Goal: Task Accomplishment & Management: Complete application form

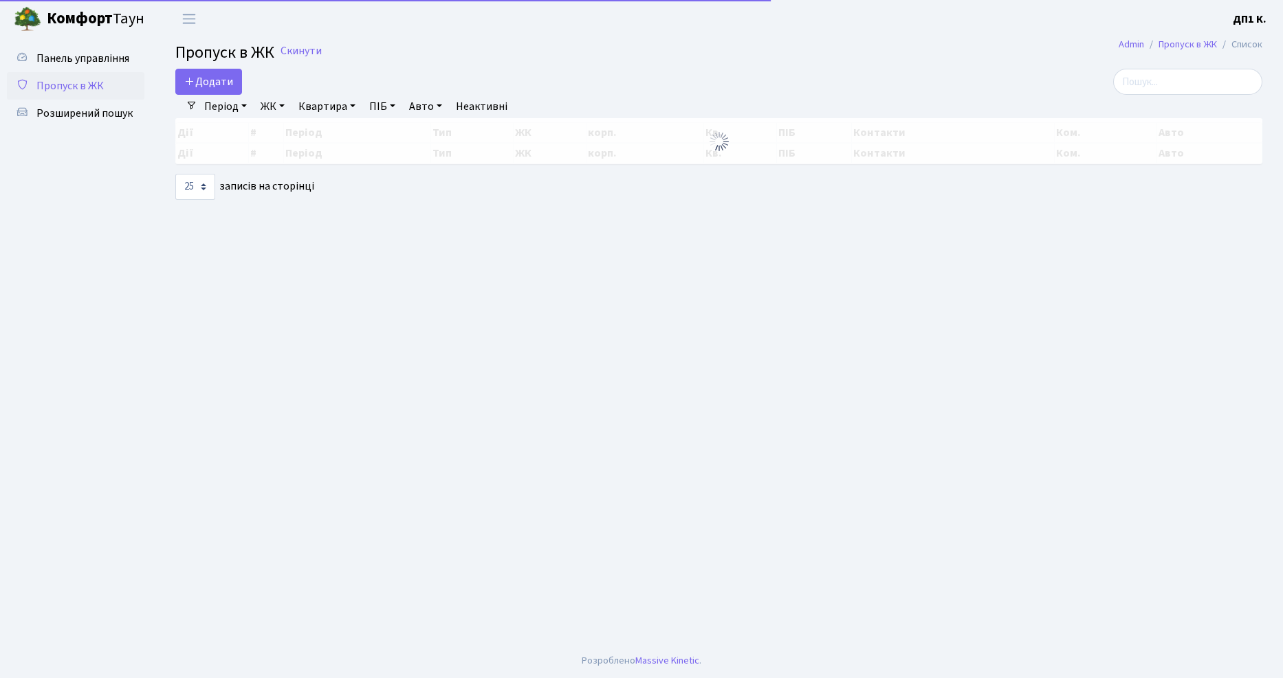
select select "25"
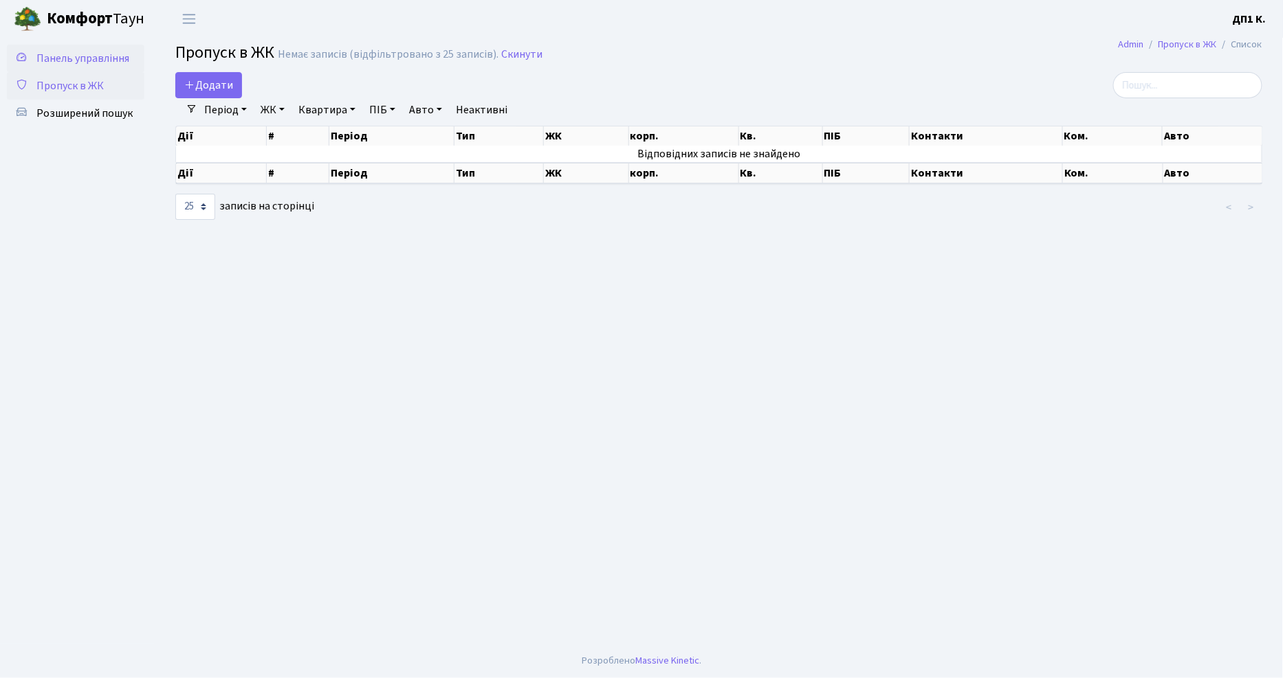
click at [77, 65] on span "Панель управління" at bounding box center [82, 58] width 93 height 15
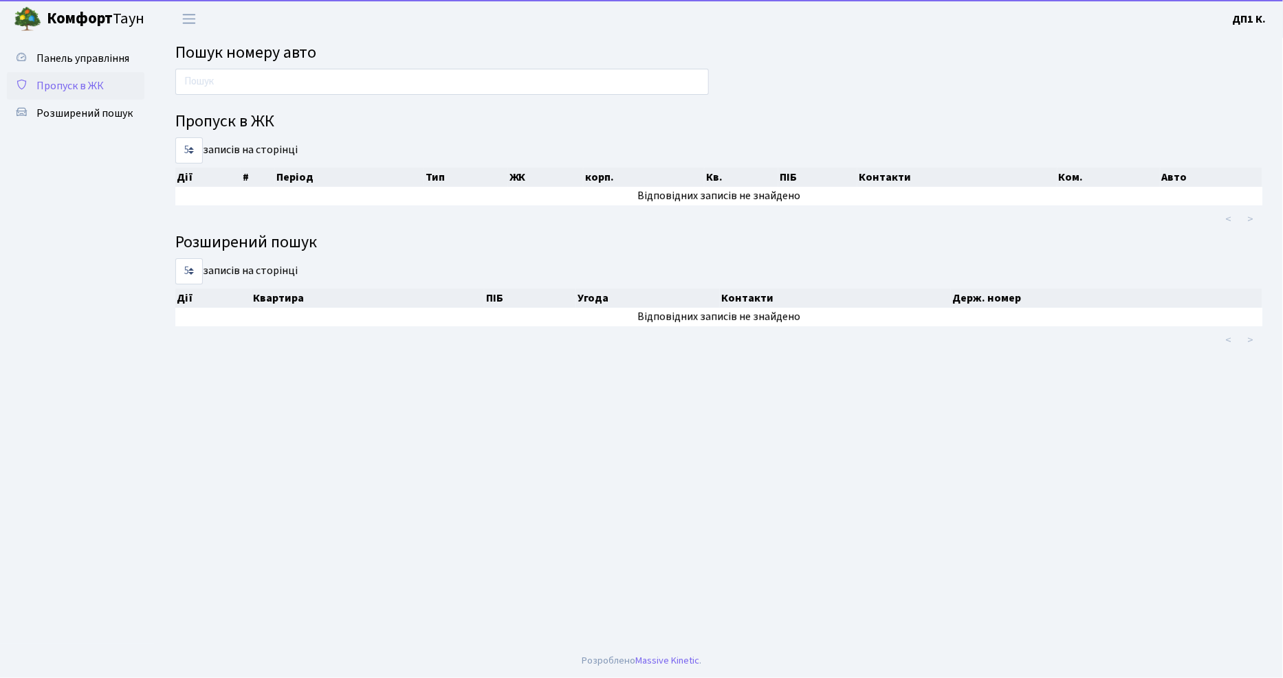
click at [79, 78] on span "Пропуск в ЖК" at bounding box center [69, 85] width 67 height 15
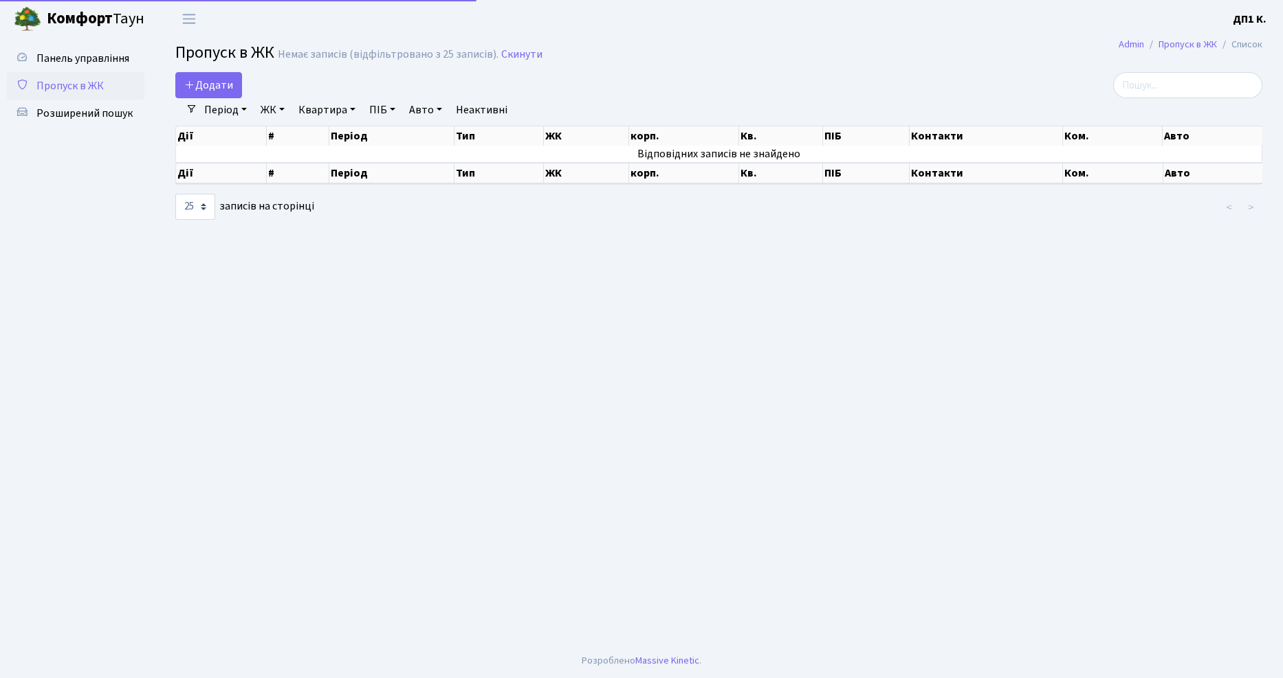
select select "25"
click at [192, 80] on icon at bounding box center [189, 84] width 11 height 11
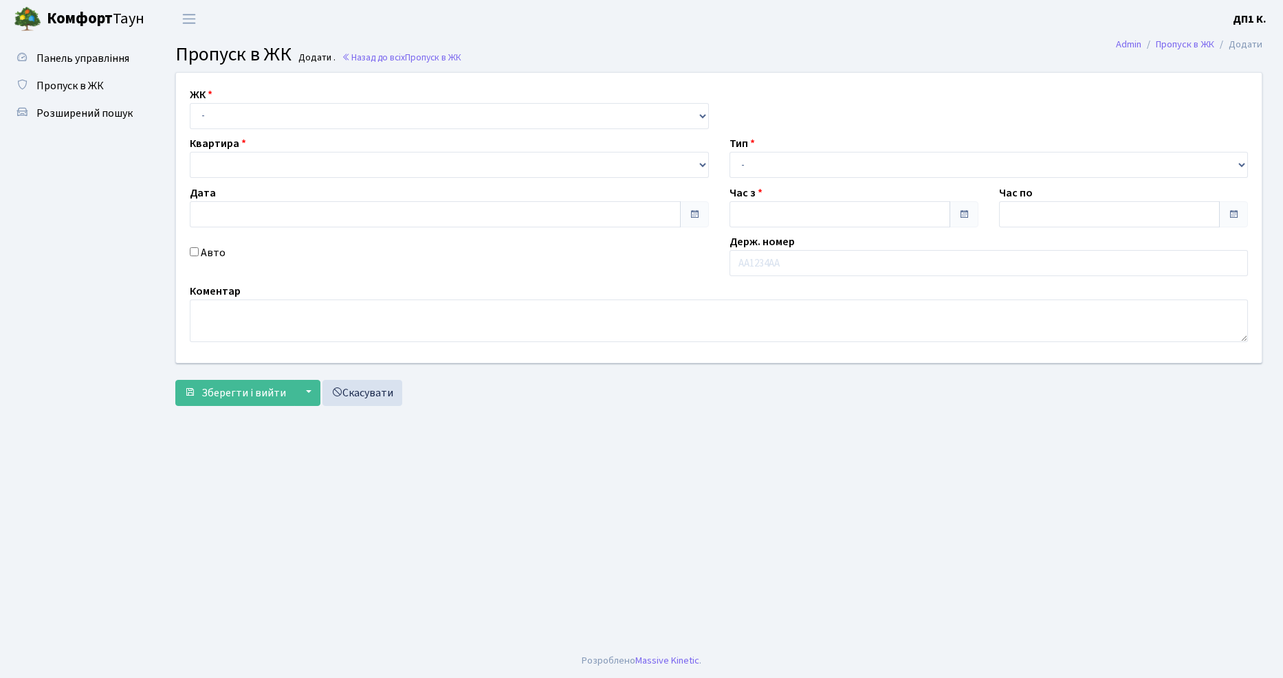
type input "21.09.2025"
type input "16:30"
type input "17:30"
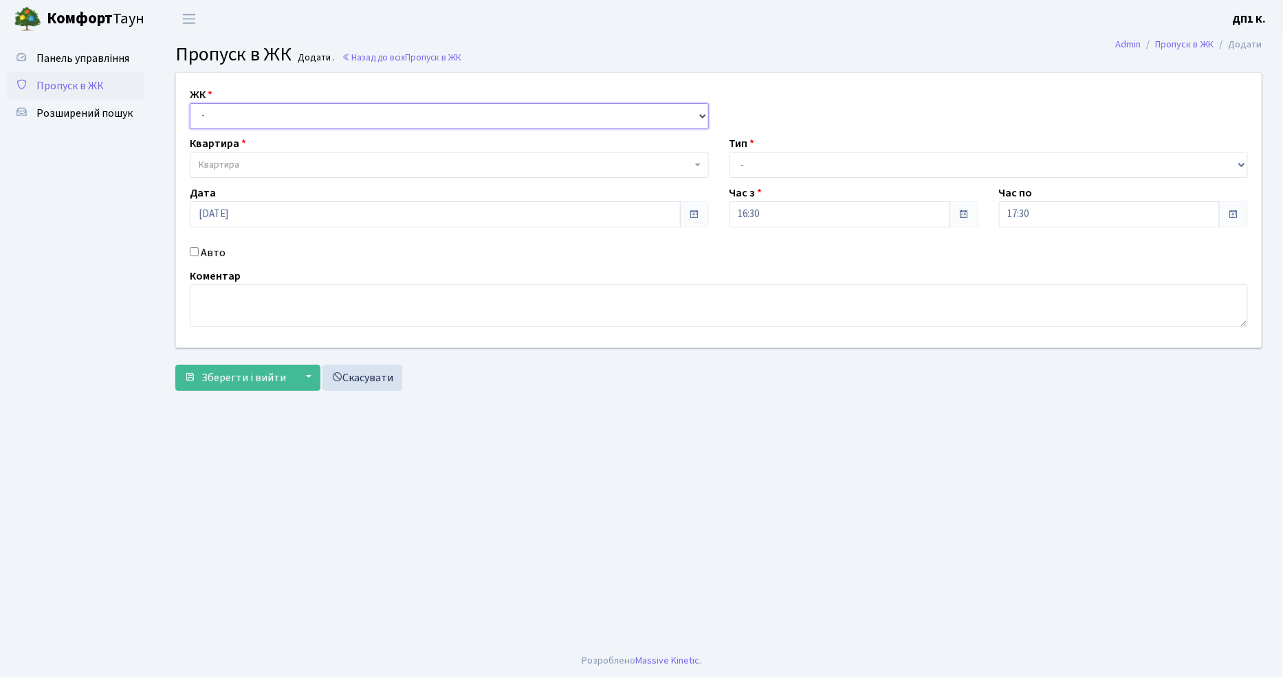
click at [245, 128] on select "- ДП1, вул. Некрасова, 10а" at bounding box center [449, 116] width 519 height 26
select select "310"
click at [190, 103] on select "- ДП1, вул. Некрасова, 10а" at bounding box center [449, 116] width 519 height 26
select select
click at [263, 168] on span "Квартира" at bounding box center [445, 165] width 493 height 14
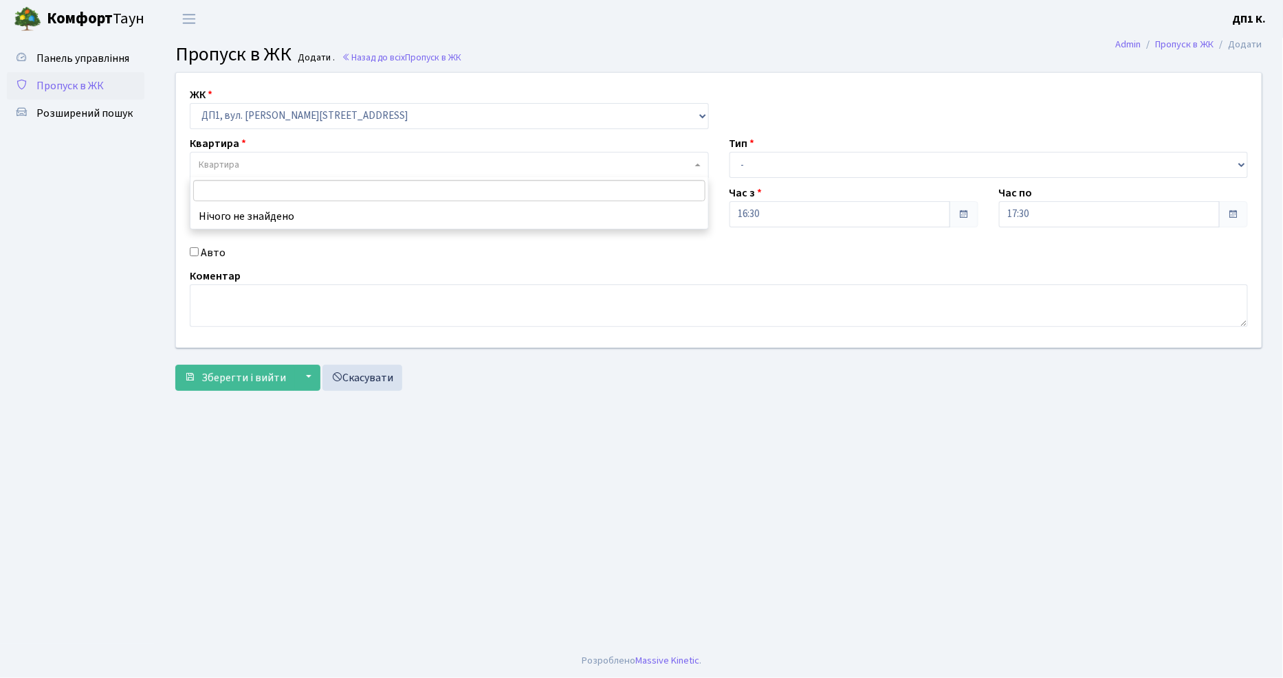
type input "1"
type input "F"
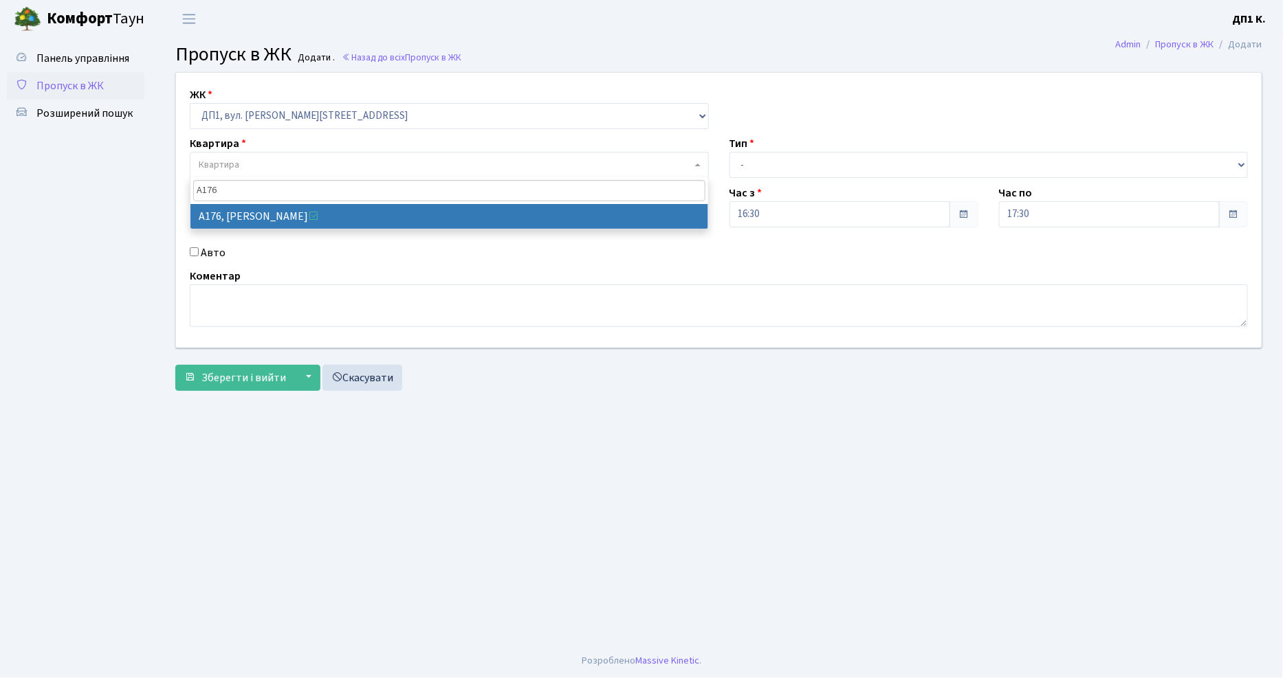
type input "А176"
select select "29971"
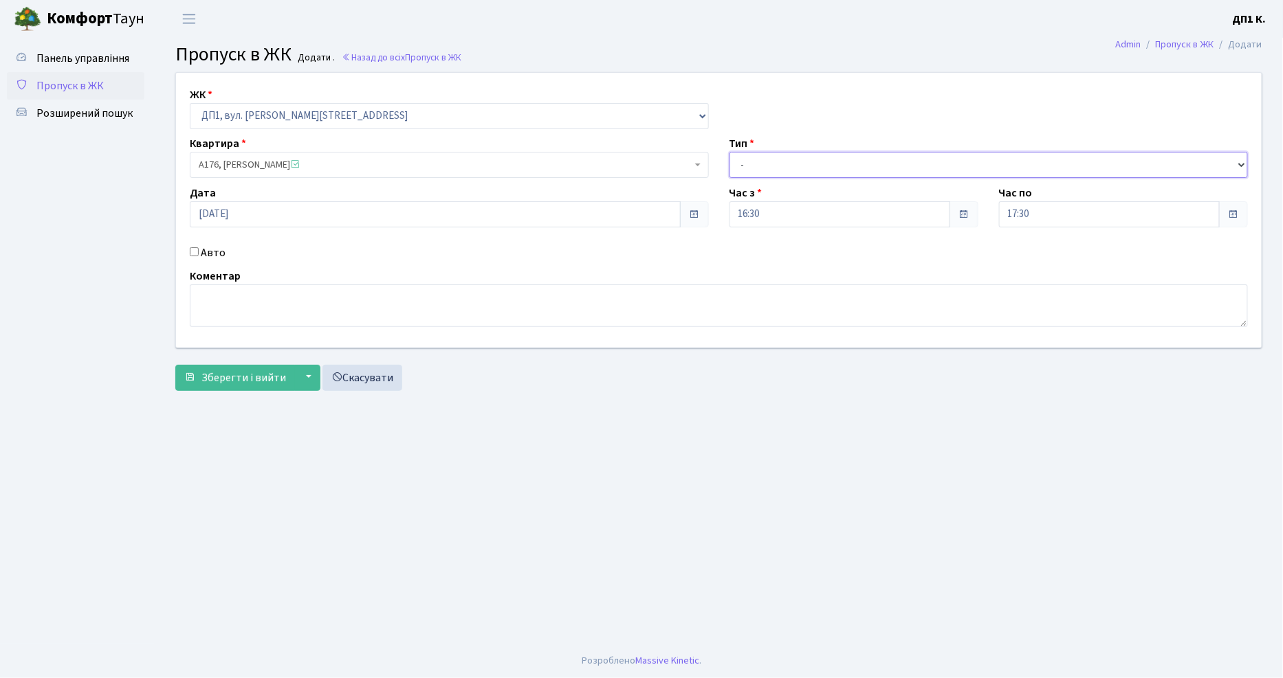
click at [815, 153] on select "- Доставка Таксі Гості Сервіс" at bounding box center [988, 165] width 519 height 26
select select "1"
click at [729, 152] on select "- Доставка Таксі Гості Сервіс" at bounding box center [988, 165] width 519 height 26
click at [260, 375] on span "Зберегти і вийти" at bounding box center [243, 378] width 85 height 15
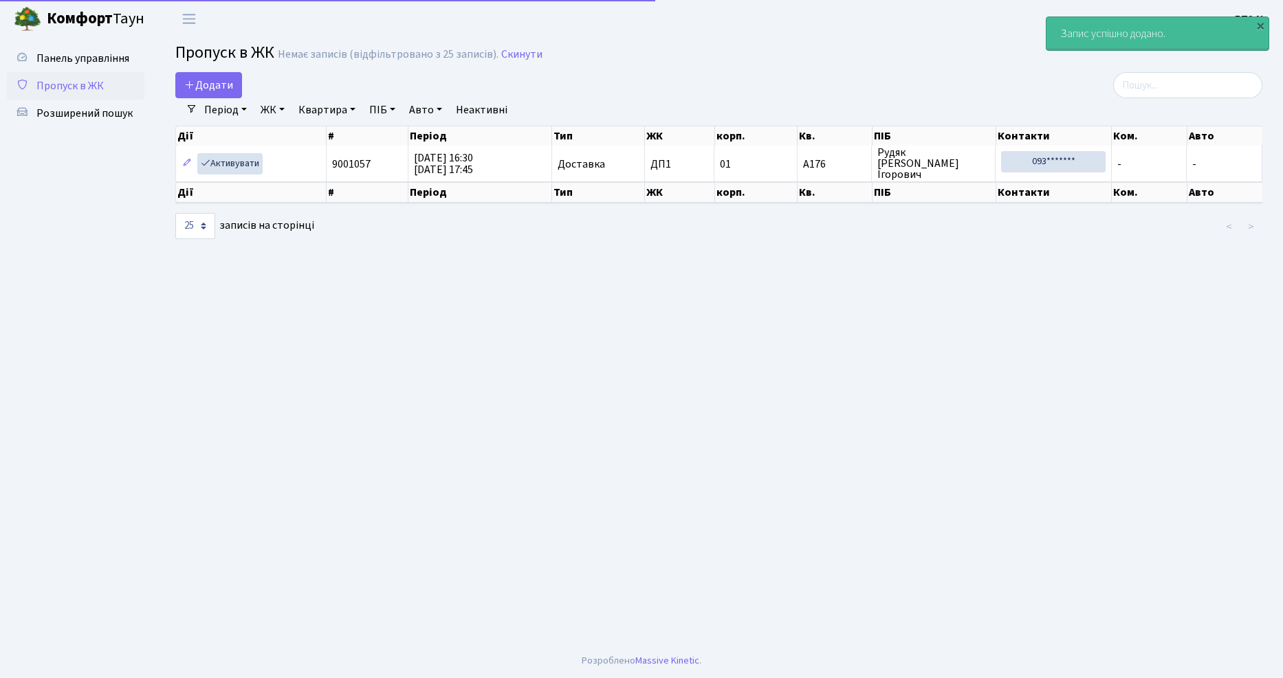
select select "25"
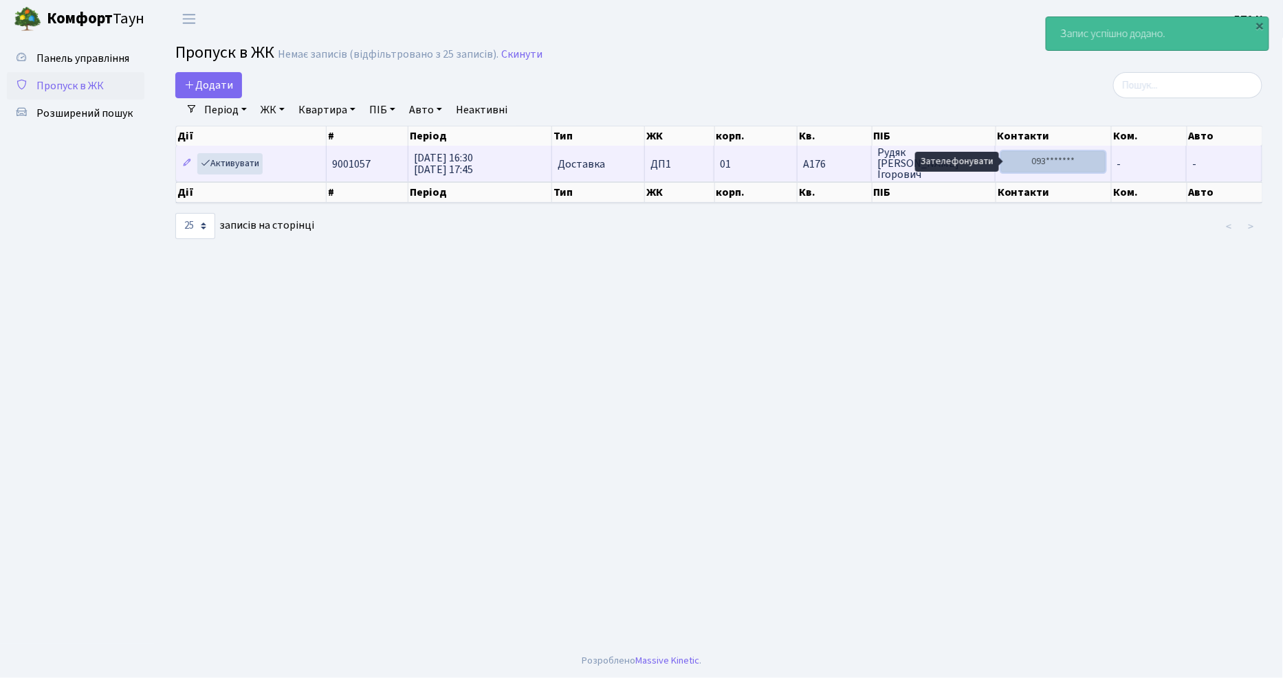
click at [1074, 160] on link "093*******" at bounding box center [1053, 161] width 104 height 21
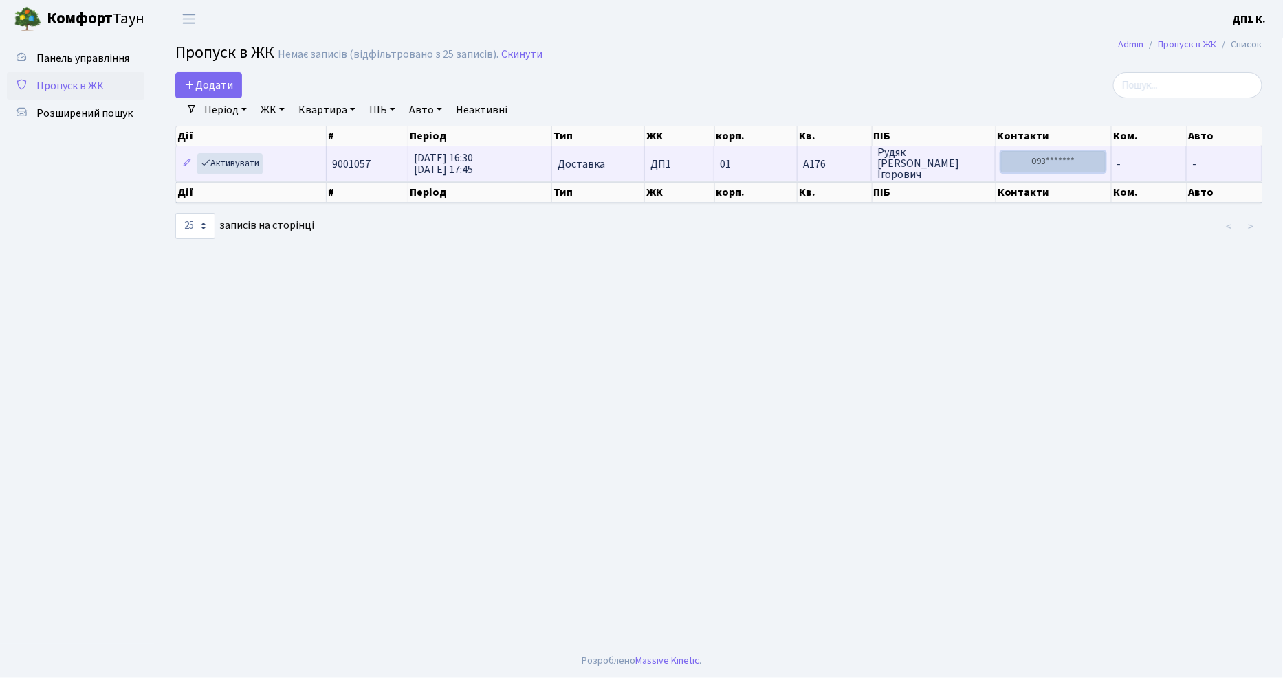
click at [1006, 154] on link "093*******" at bounding box center [1053, 161] width 104 height 21
drag, startPoint x: 244, startPoint y: 168, endPoint x: 283, endPoint y: 161, distance: 39.1
drag, startPoint x: 283, startPoint y: 161, endPoint x: 258, endPoint y: 170, distance: 26.3
click at [258, 170] on link "Активувати" at bounding box center [229, 163] width 65 height 21
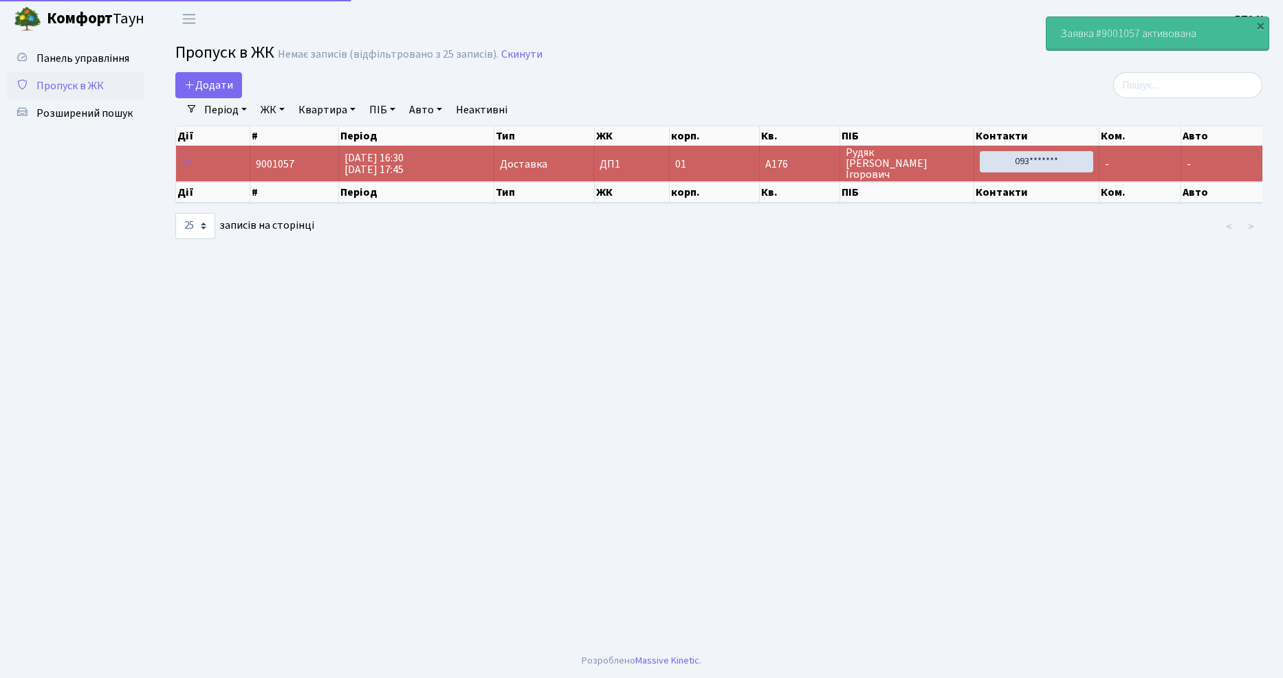
select select "25"
click at [1177, 78] on input "search" at bounding box center [1187, 85] width 149 height 26
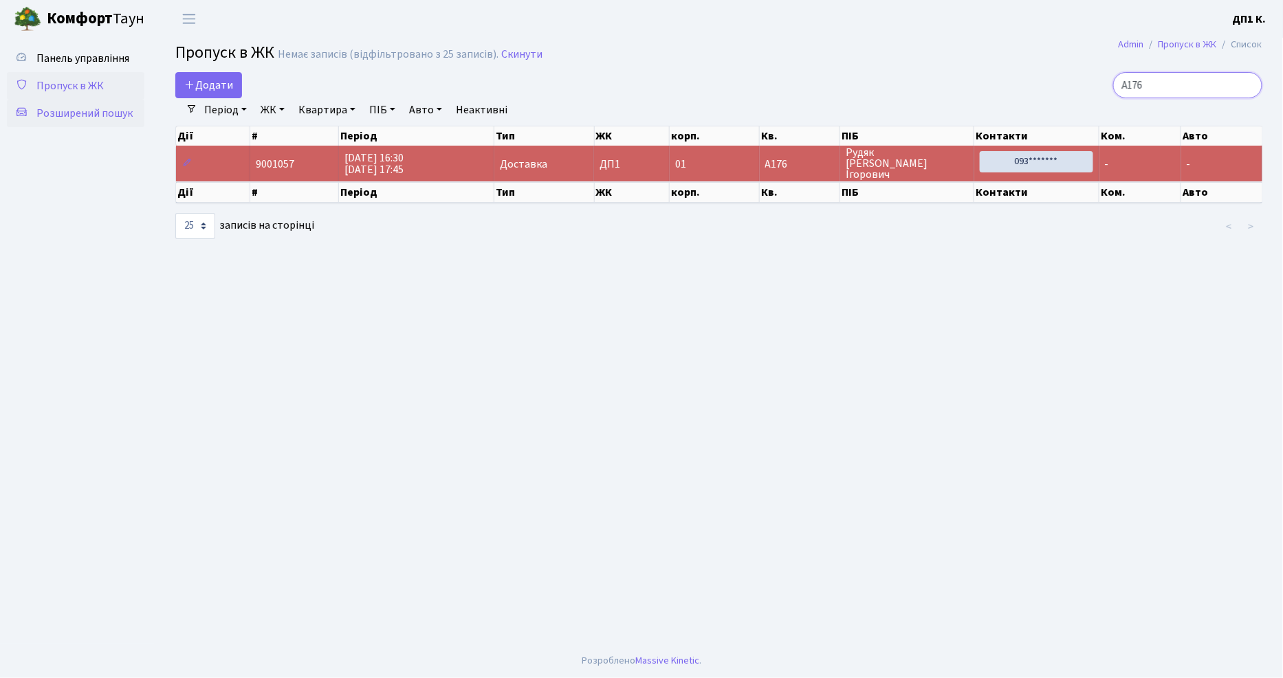
type input "А176"
click at [104, 118] on span "Розширений пошук" at bounding box center [84, 113] width 96 height 15
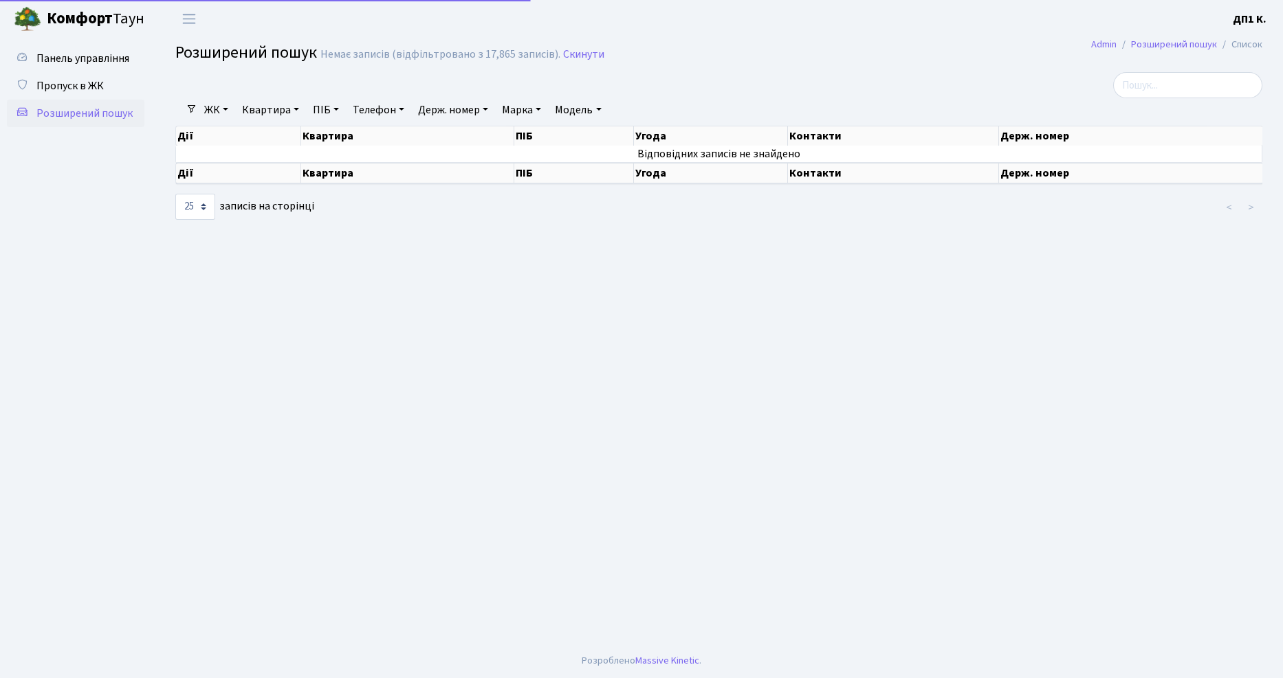
select select "25"
click at [1185, 45] on link "Розширений пошук" at bounding box center [1174, 44] width 86 height 14
select select "25"
click at [885, 170] on th "Контакти" at bounding box center [893, 173] width 211 height 21
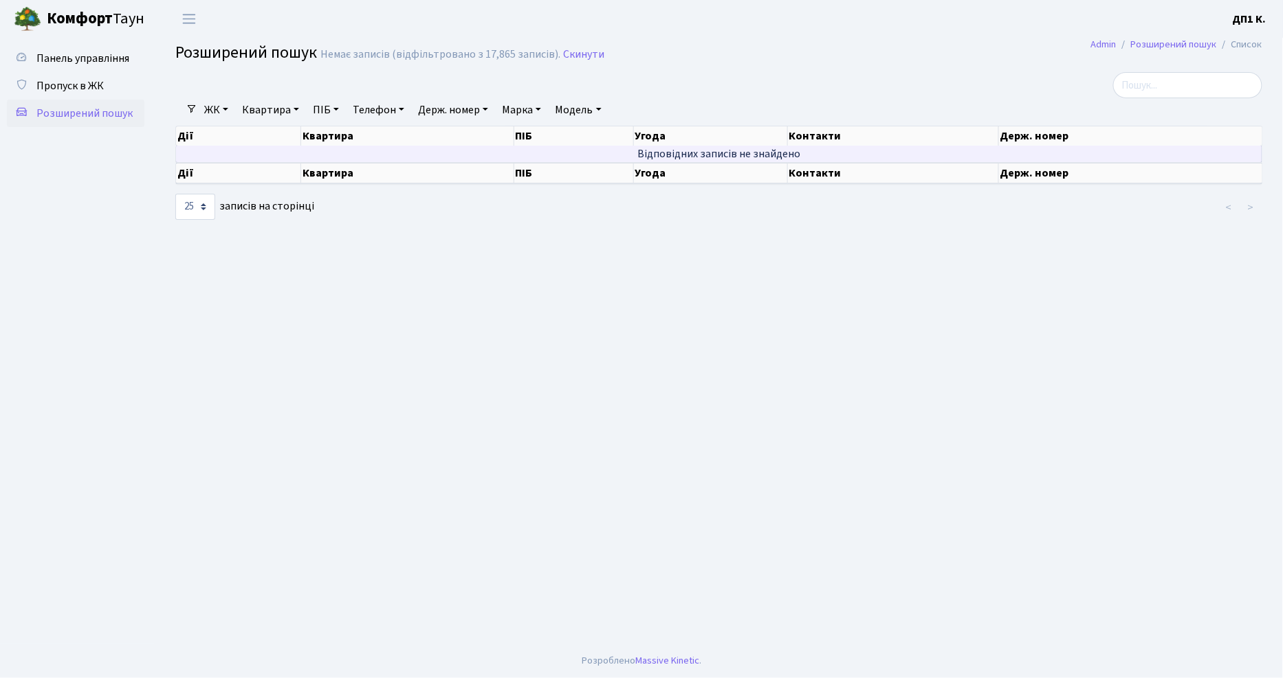
click at [885, 155] on td "Відповідних записів не знайдено" at bounding box center [719, 154] width 1086 height 16
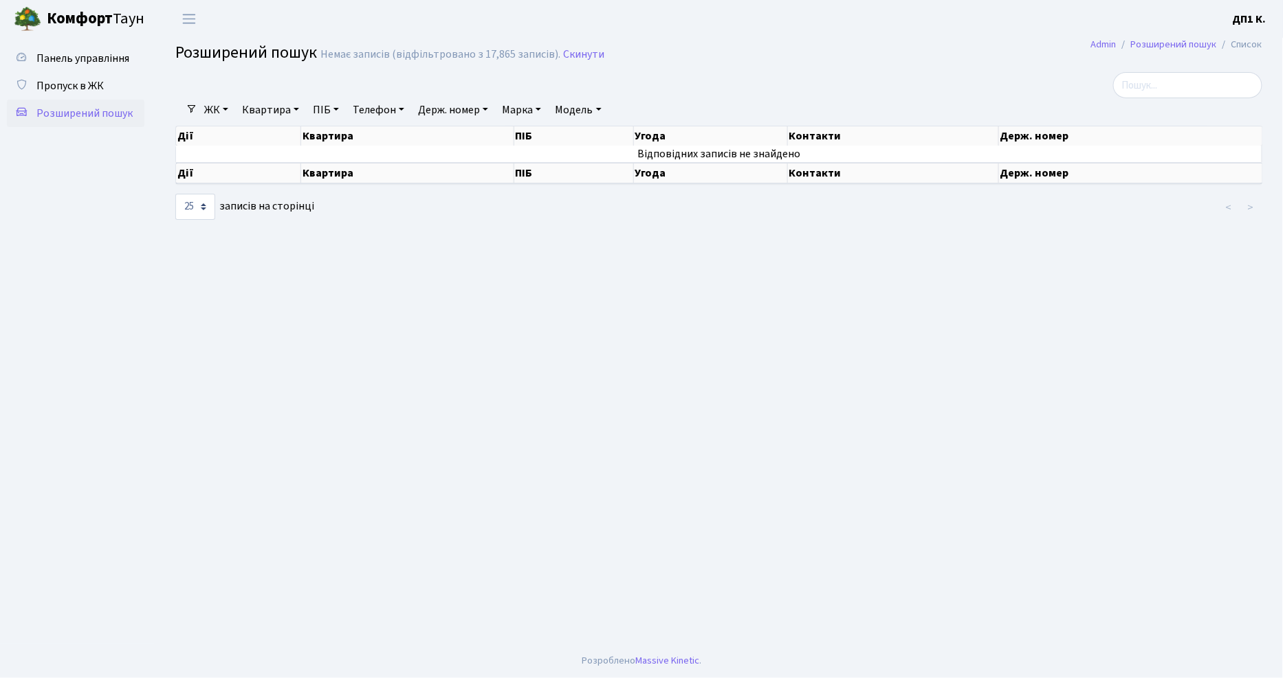
click at [269, 209] on label "10 25 50 100 250 500 1,000 записів на сторінці" at bounding box center [244, 207] width 139 height 26
click at [215, 209] on select "10 25 50 100 250 500 1,000" at bounding box center [195, 207] width 40 height 26
click at [191, 22] on span "Переключити навігацію" at bounding box center [189, 19] width 21 height 16
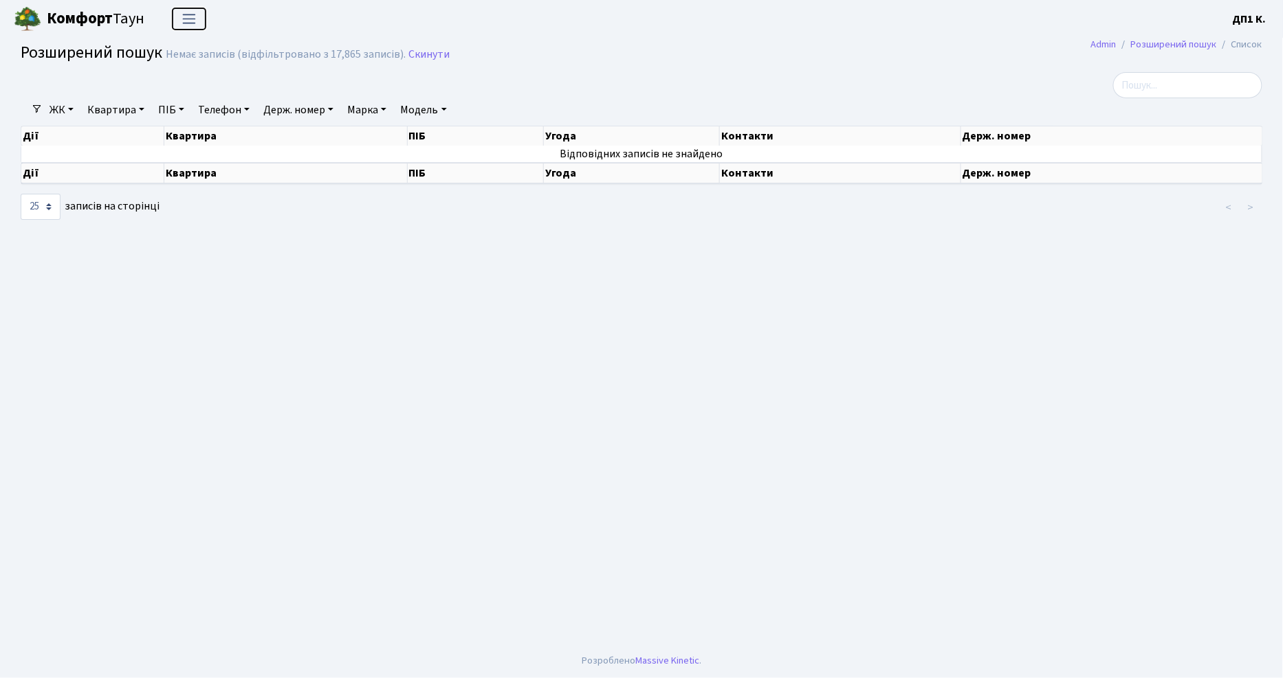
click at [191, 22] on span "Переключити навігацію" at bounding box center [189, 19] width 21 height 16
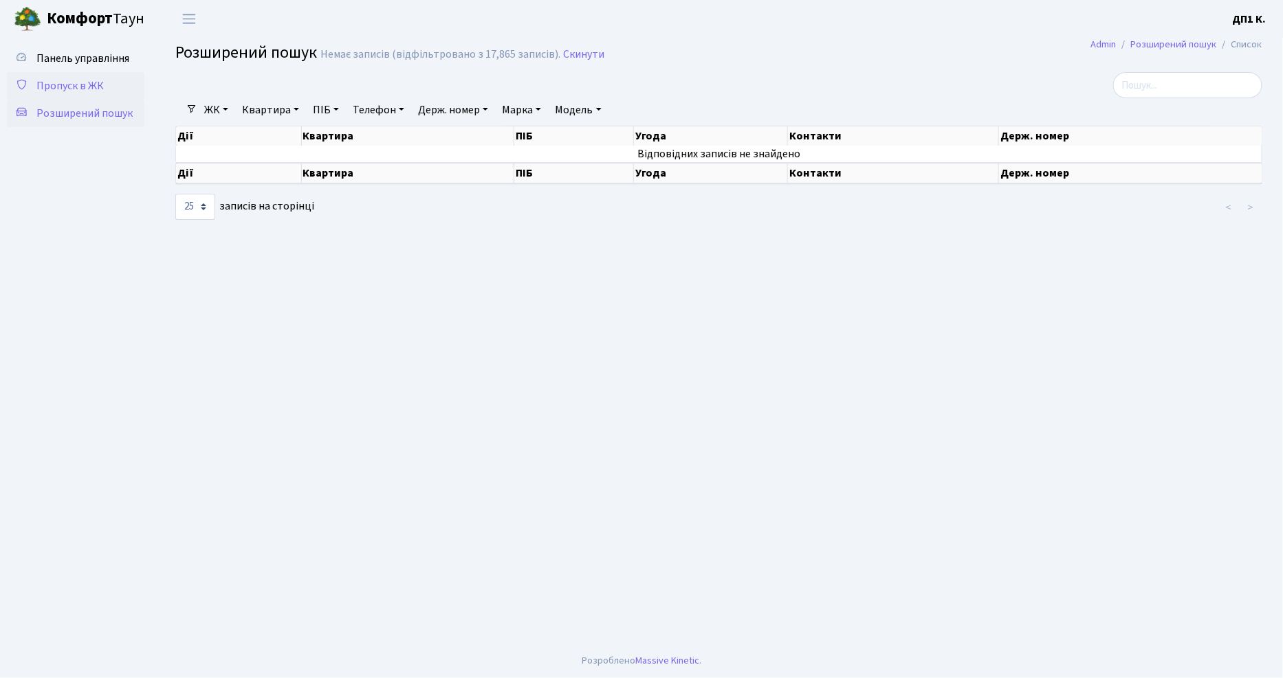
click at [101, 78] on span "Пропуск в ЖК" at bounding box center [69, 85] width 67 height 15
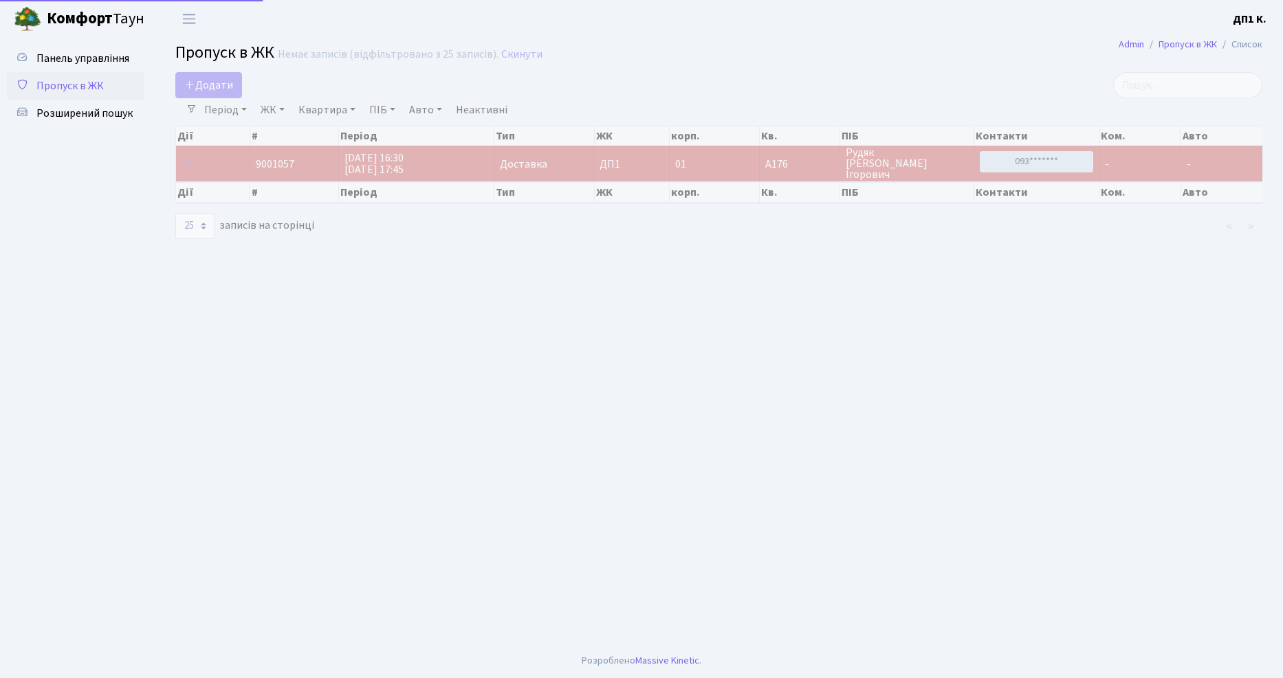
select select "25"
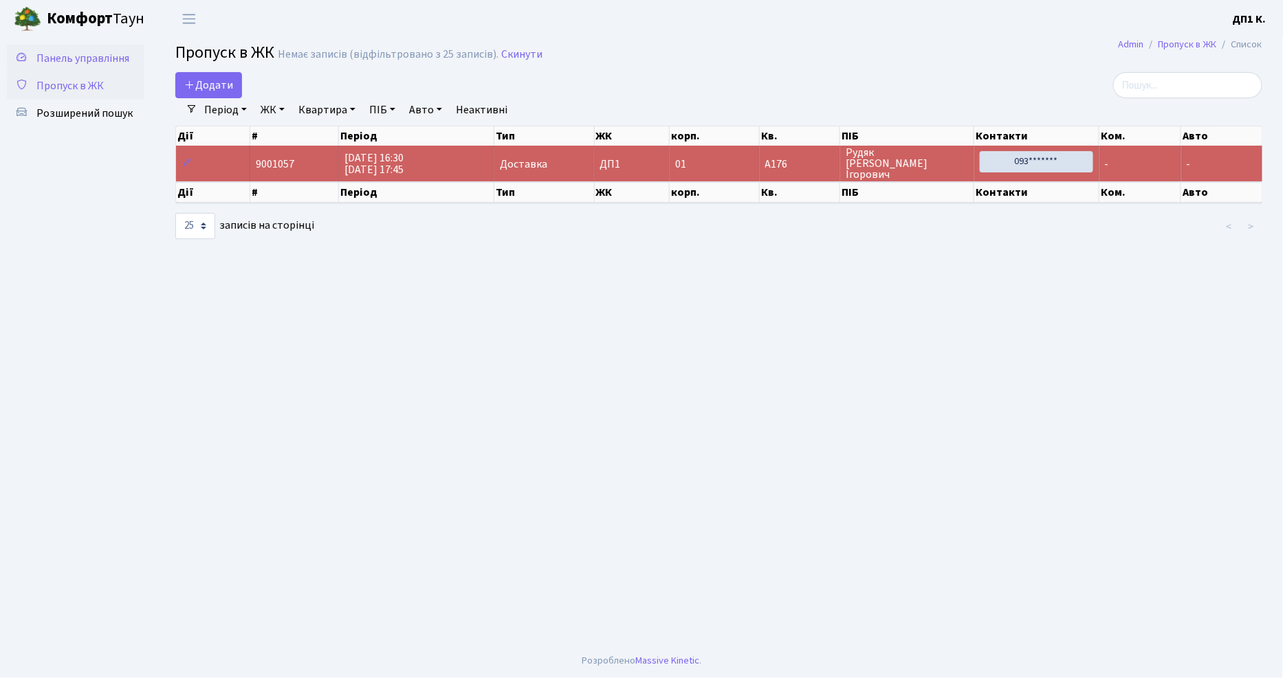
click at [97, 63] on span "Панель управління" at bounding box center [82, 58] width 93 height 15
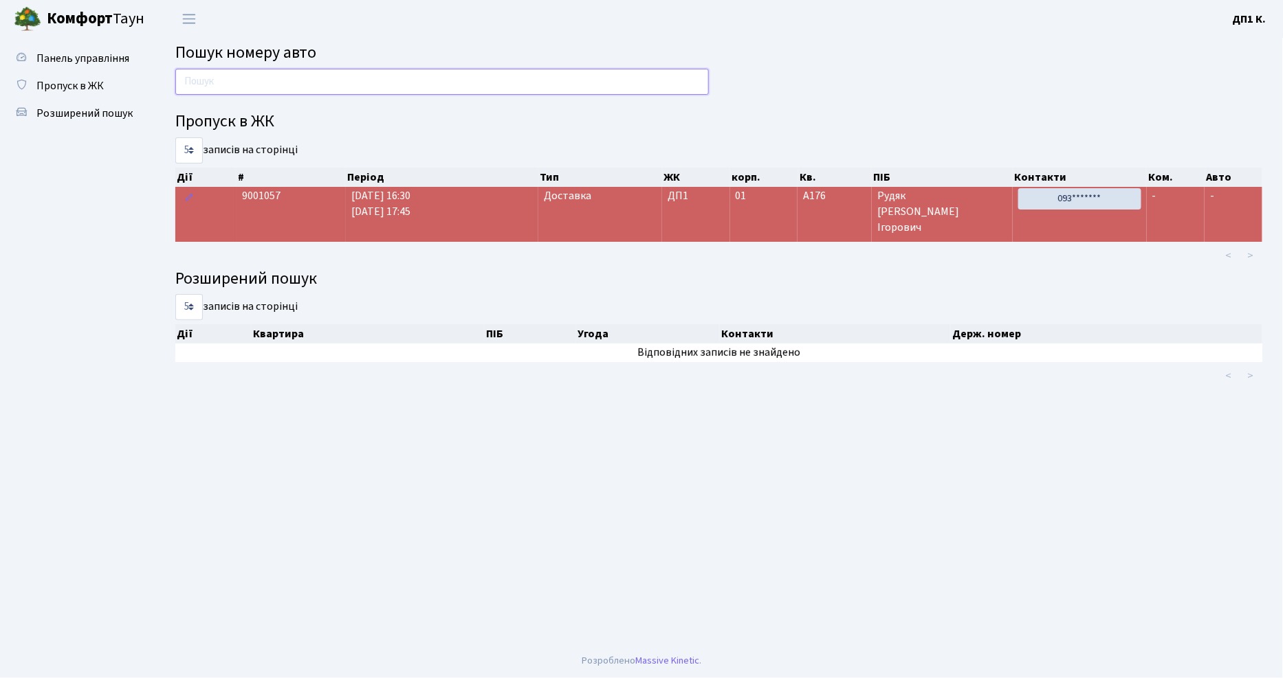
click at [229, 85] on input "text" at bounding box center [441, 82] width 533 height 26
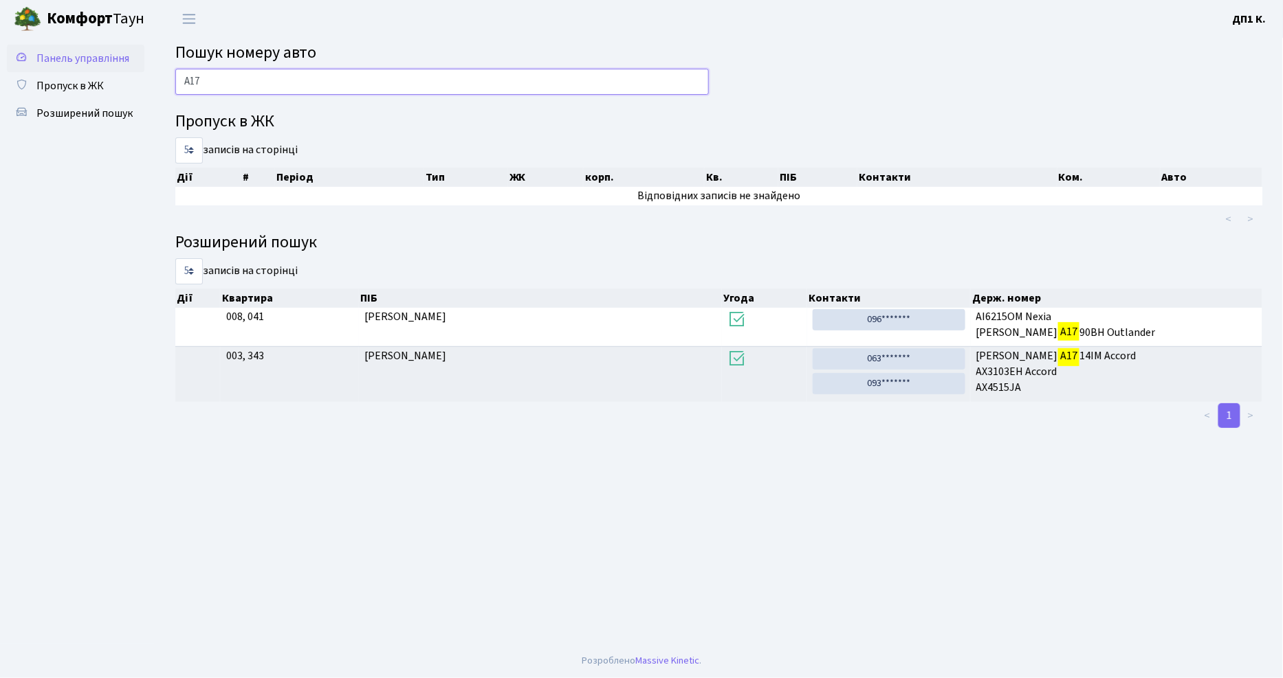
type input "А17"
click at [115, 57] on span "Панель управління" at bounding box center [82, 58] width 93 height 15
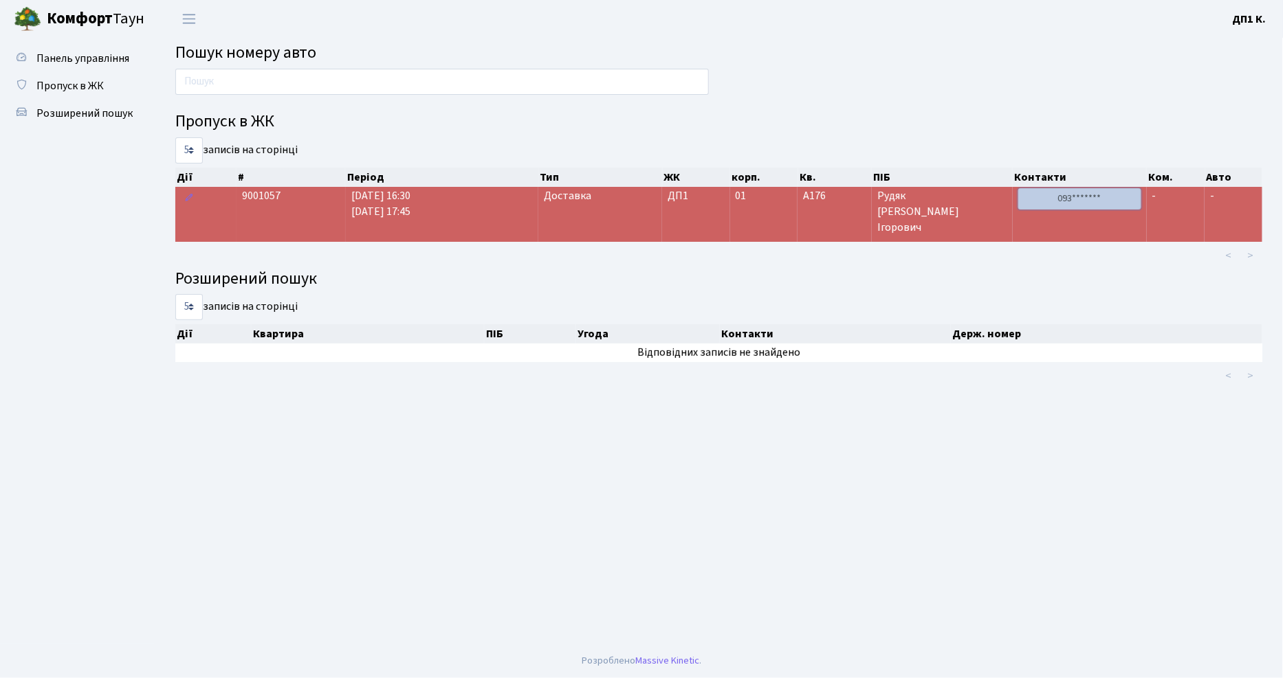
click at [1086, 191] on link "093*******" at bounding box center [1079, 198] width 123 height 21
click at [1101, 194] on link "093*******" at bounding box center [1079, 198] width 123 height 21
click at [1018, 188] on link "093*******" at bounding box center [1079, 198] width 123 height 21
click at [184, 197] on icon at bounding box center [189, 198] width 10 height 10
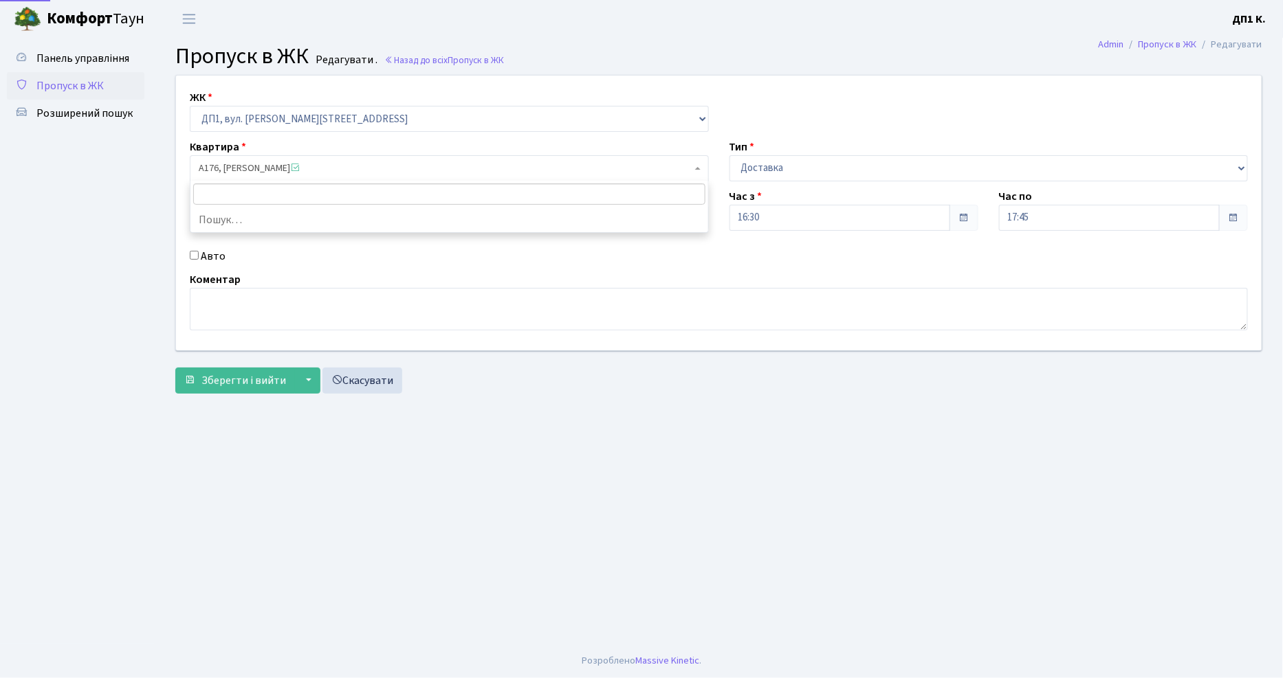
click at [388, 173] on span "А176, Рудяк Олександр Ігорович" at bounding box center [445, 169] width 493 height 14
click at [390, 118] on select "- ДП1, вул. Некрасова, 10а" at bounding box center [449, 119] width 519 height 26
click at [386, 122] on select "- ДП1, вул. Некрасова, 10а" at bounding box center [449, 119] width 519 height 26
click at [368, 371] on link "Скасувати" at bounding box center [362, 381] width 80 height 26
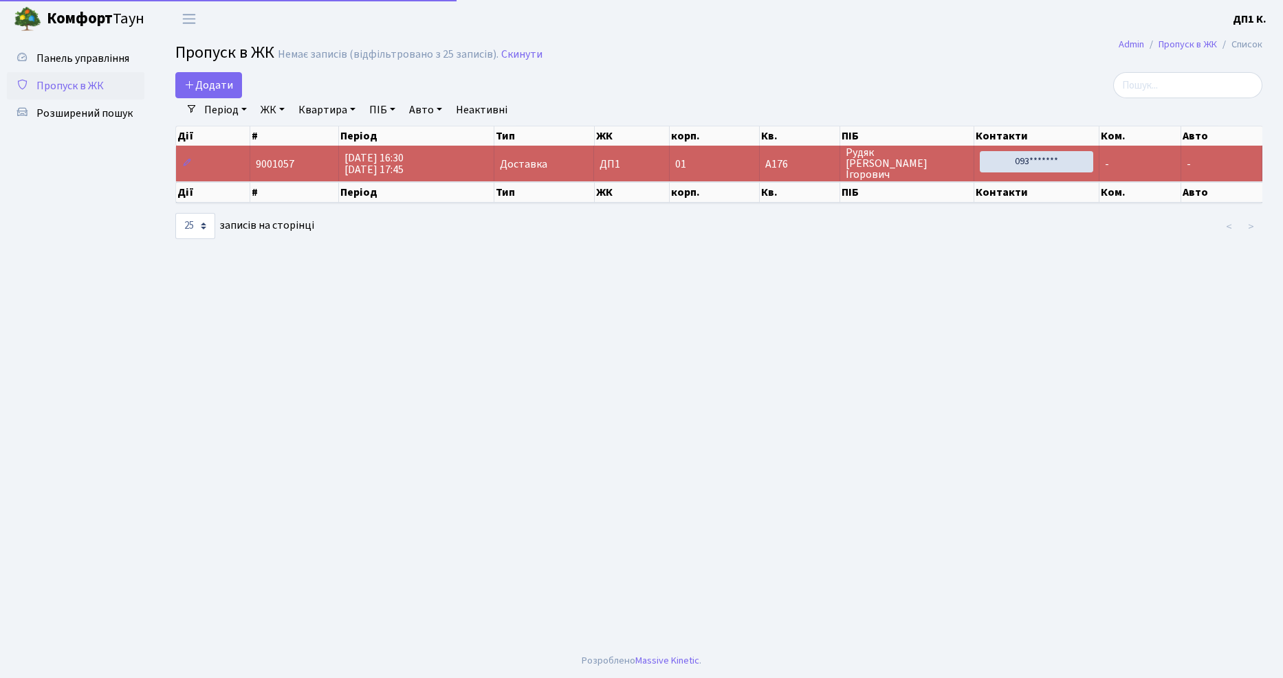
select select "25"
click at [181, 162] on link at bounding box center [187, 163] width 16 height 21
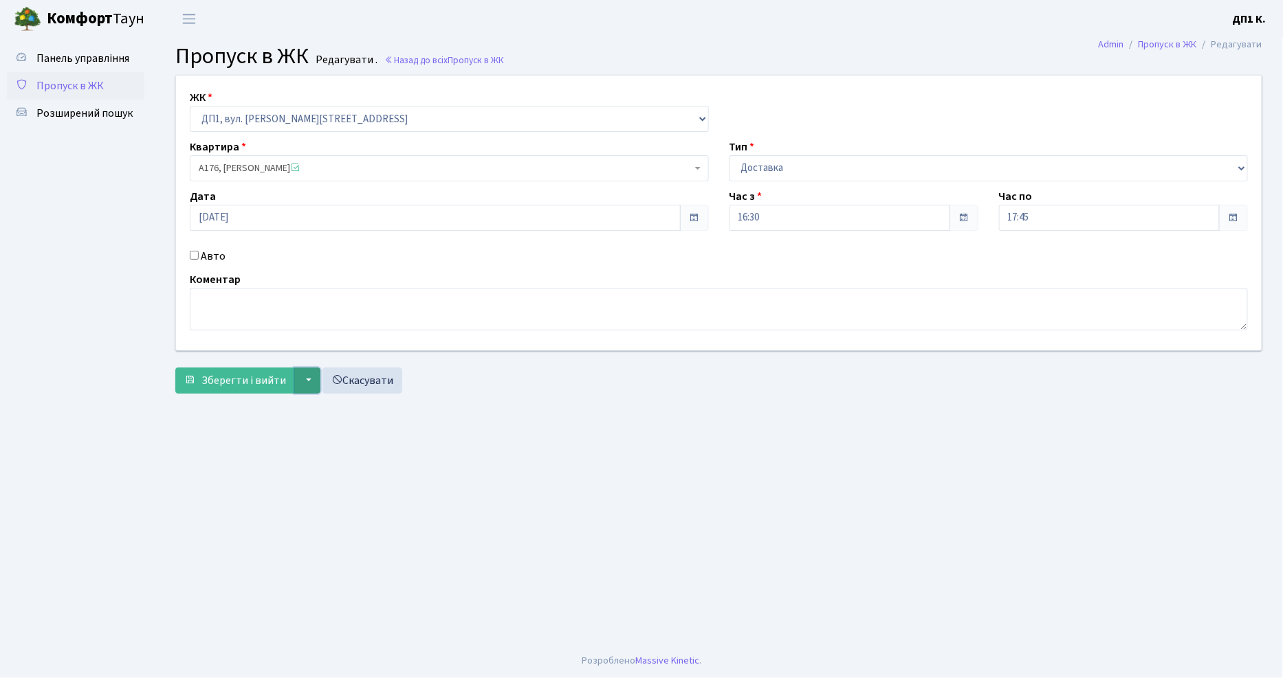
click at [305, 381] on button "▼" at bounding box center [307, 381] width 26 height 26
click at [487, 65] on span "Пропуск в ЖК" at bounding box center [475, 60] width 56 height 13
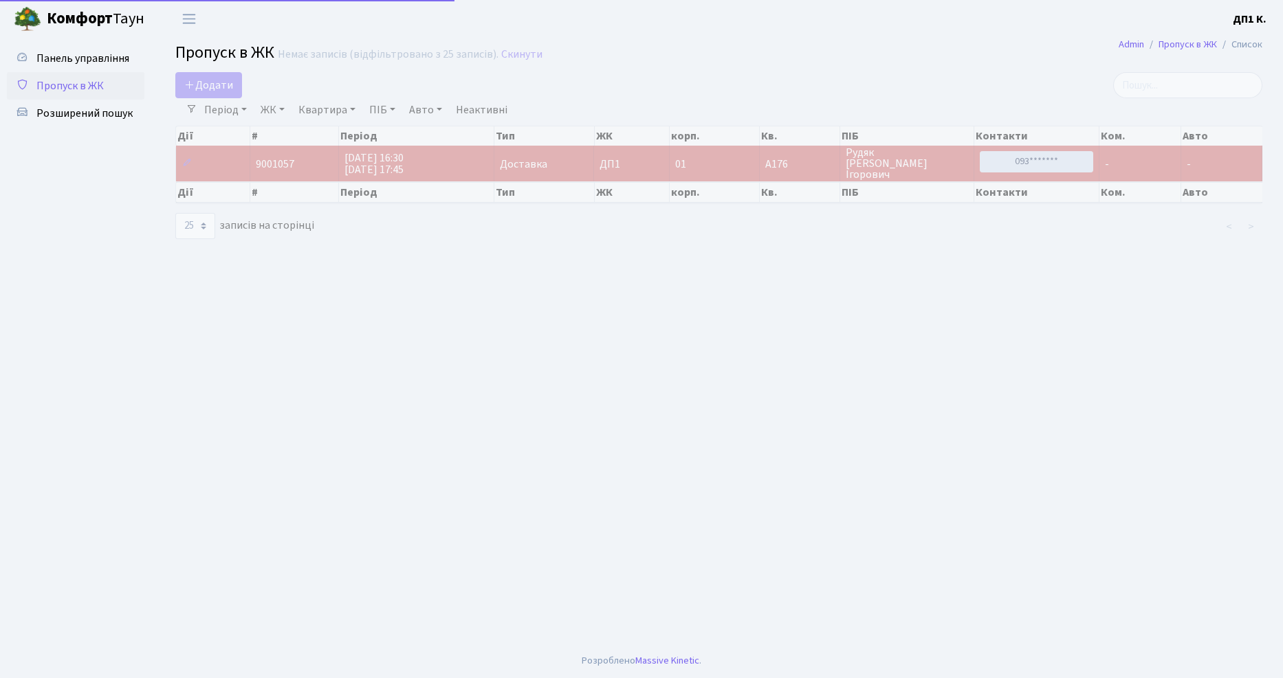
select select "25"
